Goal: Information Seeking & Learning: Learn about a topic

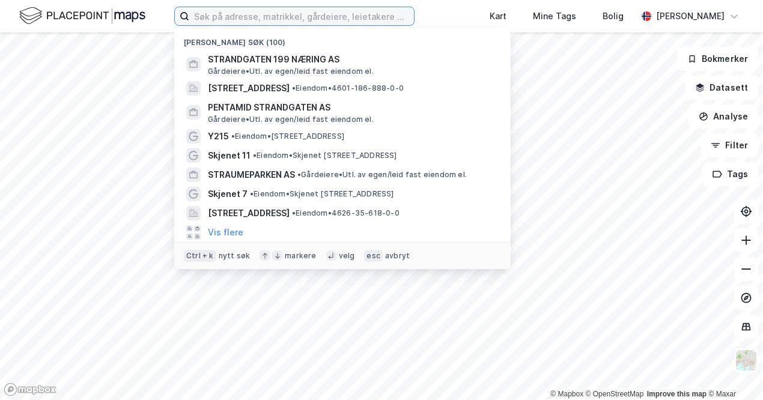
click at [388, 25] on label at bounding box center [294, 16] width 240 height 19
click at [388, 25] on input at bounding box center [301, 16] width 225 height 18
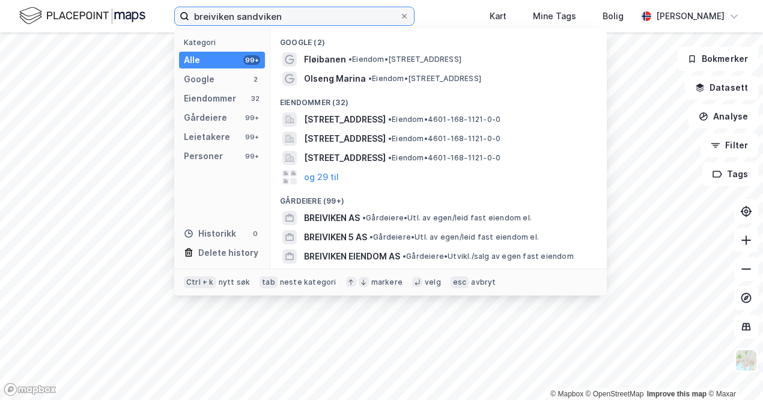
type input "breiviken sandviken"
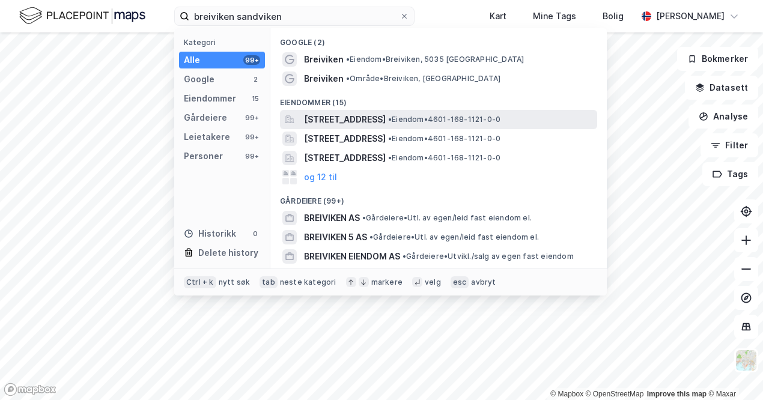
click at [370, 122] on span "[STREET_ADDRESS]" at bounding box center [345, 119] width 82 height 14
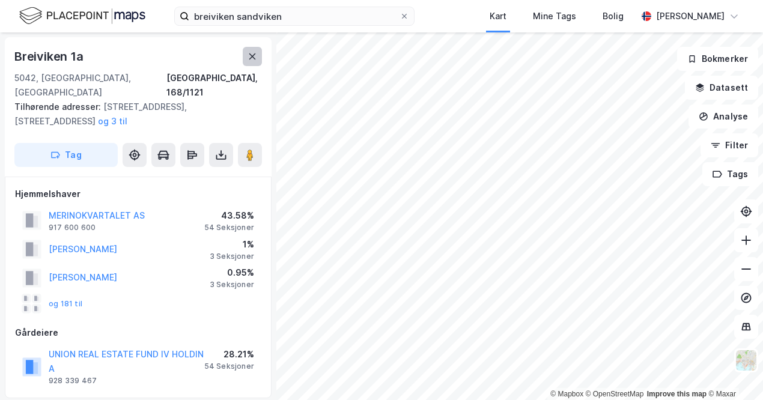
click at [249, 59] on icon at bounding box center [253, 57] width 10 height 10
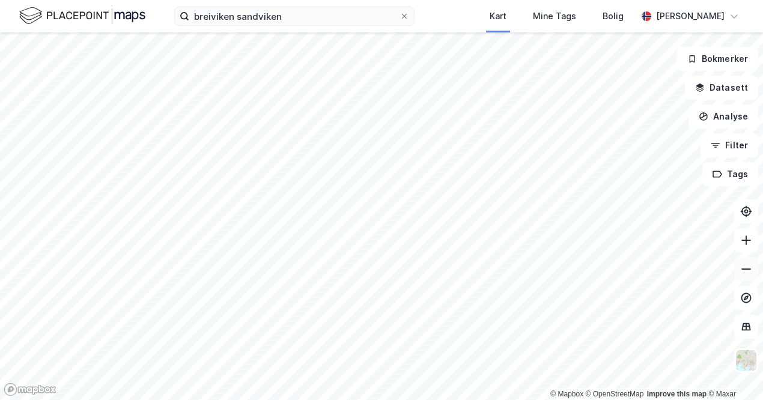
click at [752, 269] on button at bounding box center [746, 269] width 24 height 24
click at [750, 271] on icon at bounding box center [746, 269] width 12 height 12
click at [740, 273] on button at bounding box center [746, 269] width 24 height 24
click at [710, 150] on button "Filter" at bounding box center [730, 145] width 58 height 24
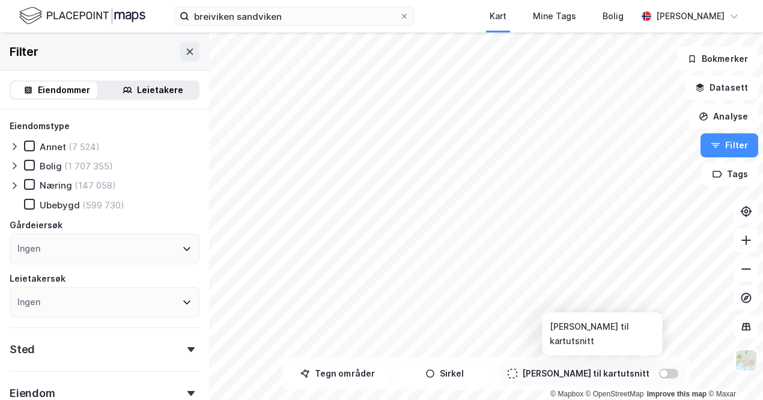
click at [660, 370] on div at bounding box center [663, 373] width 7 height 7
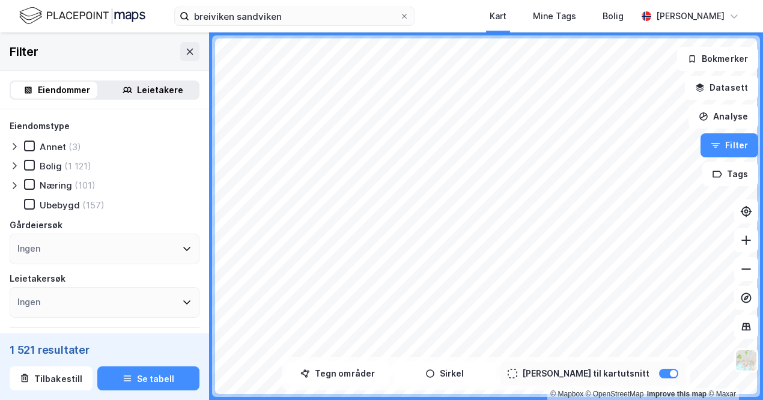
click at [38, 168] on div "Bolig (1 121)" at bounding box center [57, 166] width 67 height 12
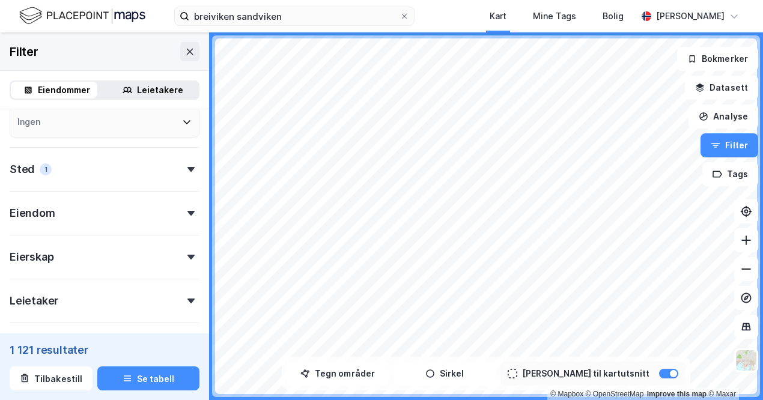
scroll to position [273, 0]
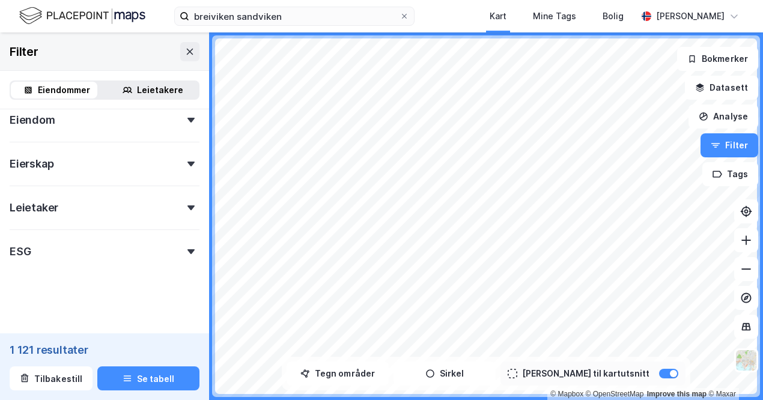
click at [32, 250] on div "ESG" at bounding box center [105, 247] width 190 height 34
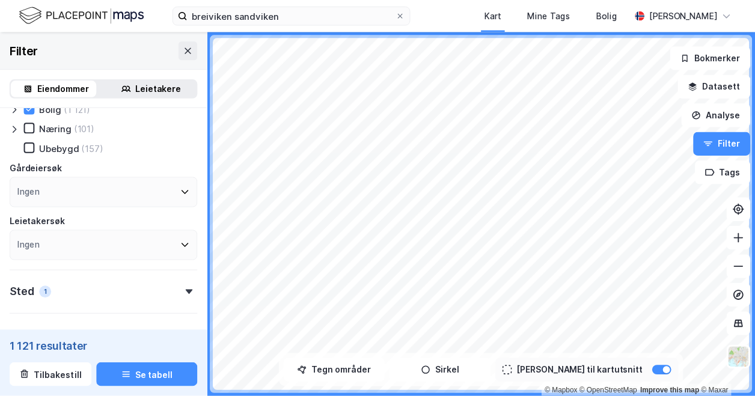
scroll to position [0, 0]
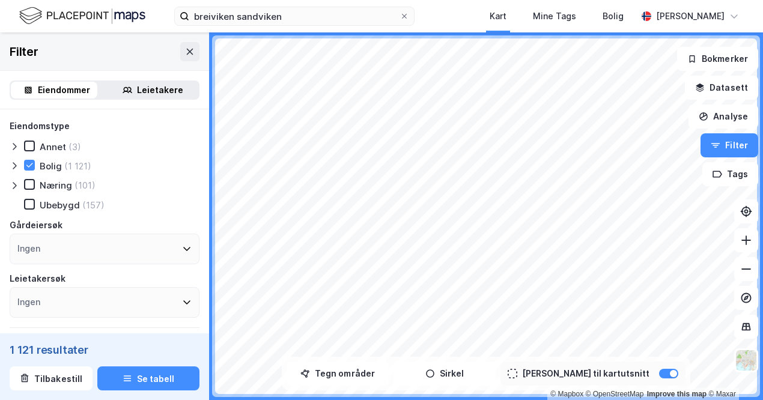
click at [15, 164] on icon at bounding box center [15, 166] width 10 height 10
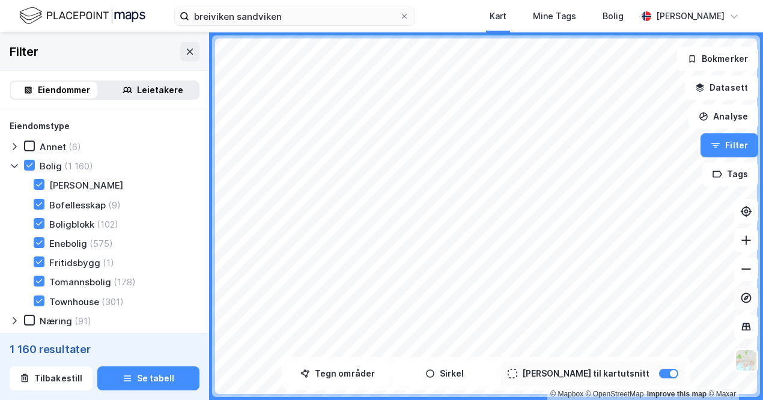
type input "--- (1 160)"
click at [185, 52] on icon at bounding box center [190, 52] width 10 height 10
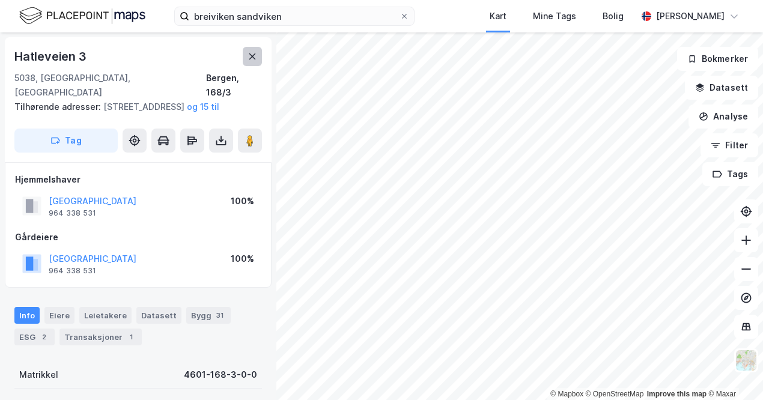
click at [249, 56] on icon at bounding box center [253, 57] width 10 height 10
